Goal: Task Accomplishment & Management: Manage account settings

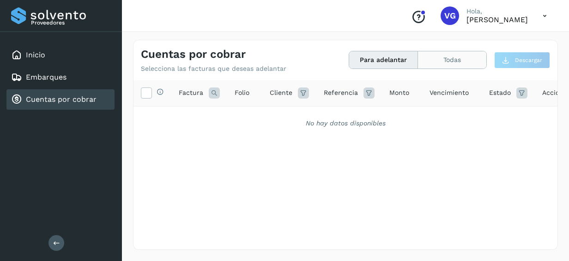
click at [448, 58] on button "Todas" at bounding box center [452, 59] width 68 height 17
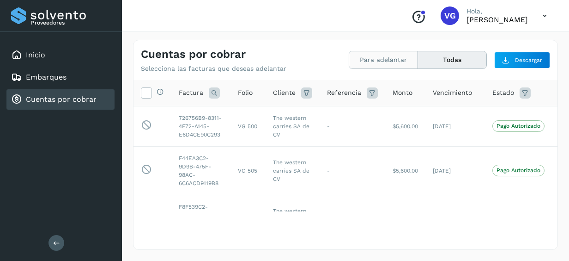
click at [388, 61] on button "Para adelantar" at bounding box center [383, 59] width 69 height 17
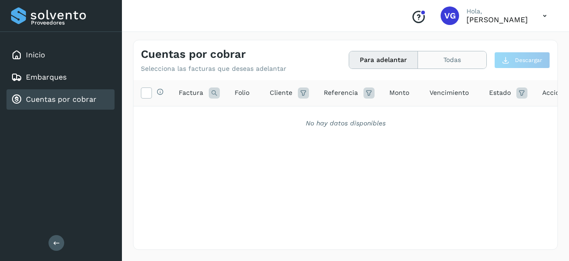
click at [450, 64] on button "Todas" at bounding box center [452, 59] width 68 height 17
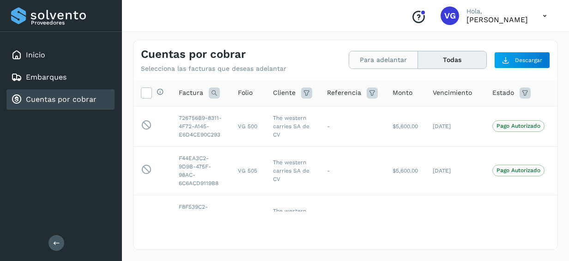
click at [367, 67] on button "Para adelantar" at bounding box center [383, 59] width 69 height 17
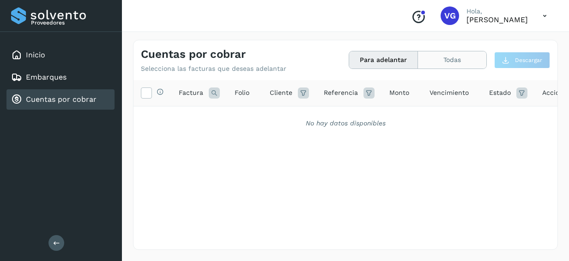
click at [436, 57] on button "Todas" at bounding box center [452, 59] width 68 height 17
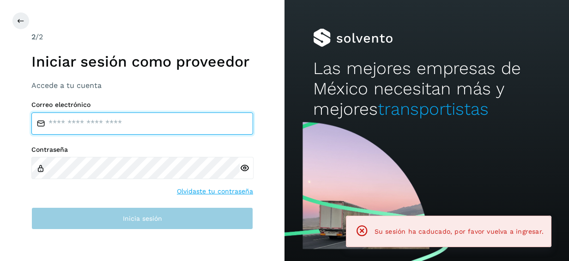
type input "**********"
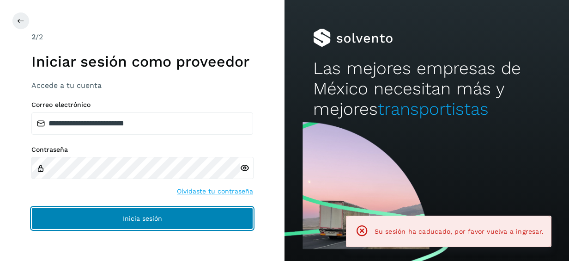
click at [138, 215] on span "Inicia sesión" at bounding box center [142, 218] width 39 height 6
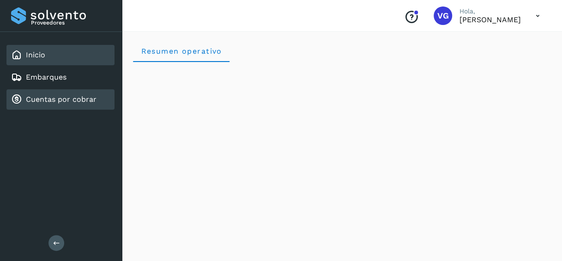
click at [92, 96] on link "Cuentas por cobrar" at bounding box center [61, 99] width 71 height 9
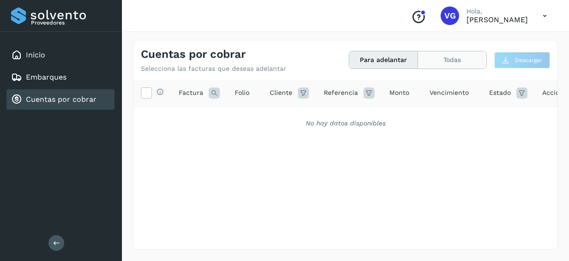
click at [445, 60] on button "Todas" at bounding box center [452, 59] width 68 height 17
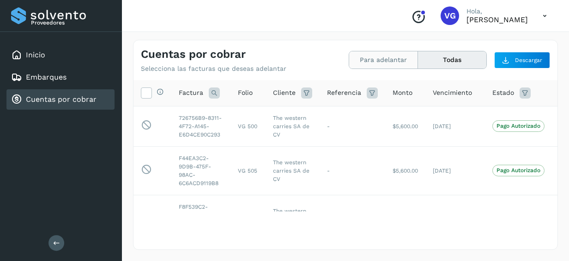
click at [374, 58] on button "Para adelantar" at bounding box center [383, 59] width 69 height 17
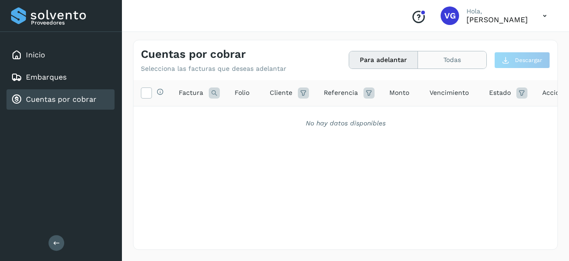
click at [444, 62] on button "Todas" at bounding box center [452, 59] width 68 height 17
click at [523, 95] on icon at bounding box center [522, 92] width 11 height 11
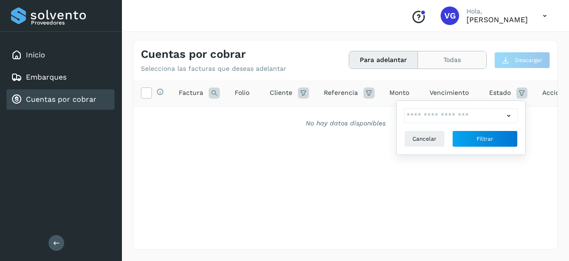
click at [461, 68] on button "Todas" at bounding box center [452, 59] width 68 height 17
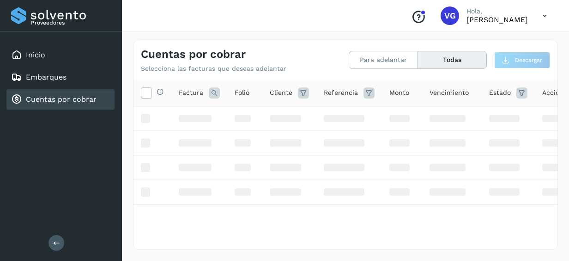
click at [514, 93] on div "Estado" at bounding box center [508, 92] width 38 height 11
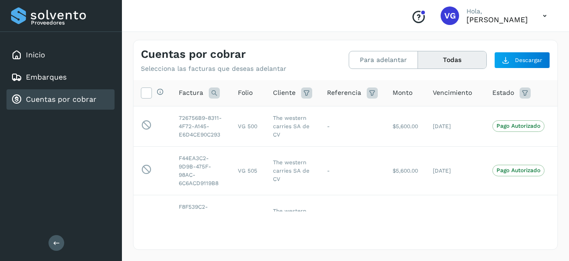
click at [522, 93] on icon at bounding box center [525, 92] width 11 height 11
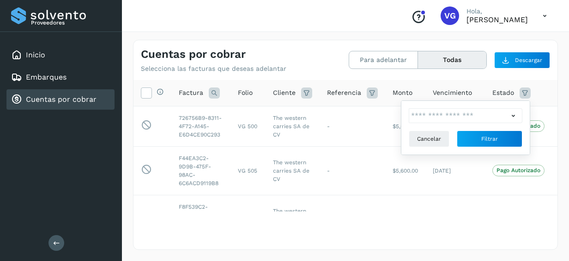
click at [516, 115] on icon at bounding box center [514, 116] width 10 height 10
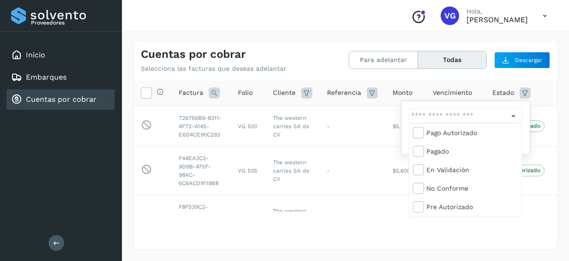
click at [318, 239] on div at bounding box center [284, 130] width 569 height 261
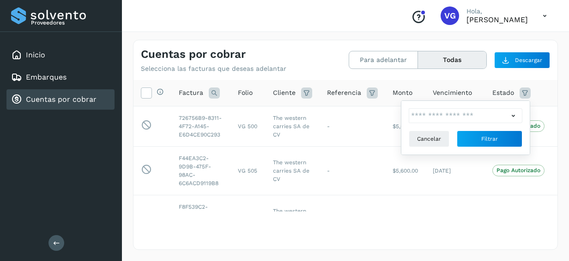
click at [419, 217] on div "Selecciona todas las facturas disponibles para adelanto Factura Folio Cliente R…" at bounding box center [346, 164] width 424 height 168
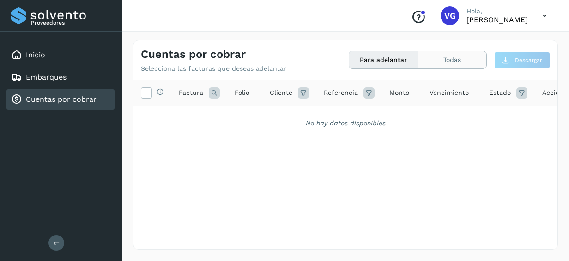
click at [450, 59] on button "Todas" at bounding box center [452, 59] width 68 height 17
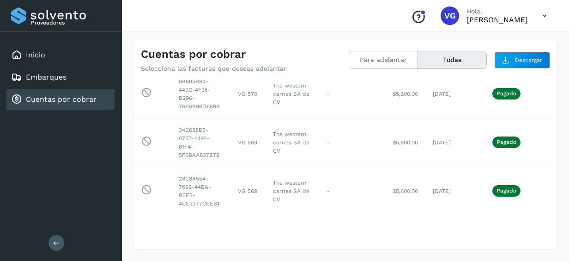
scroll to position [759, 0]
